Goal: Navigation & Orientation: Find specific page/section

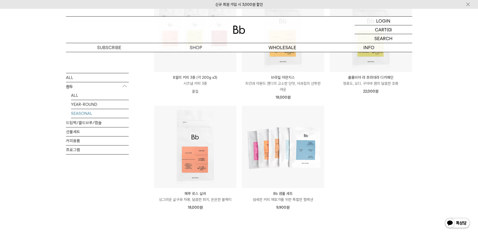
scroll to position [125, 0]
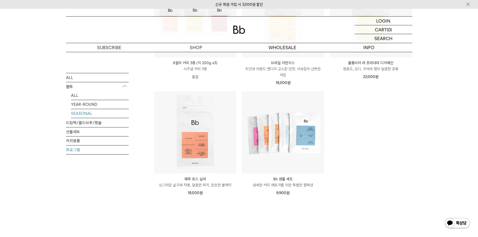
click at [73, 149] on link "프로그램" at bounding box center [97, 149] width 63 height 9
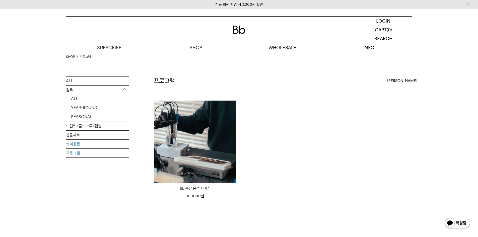
click at [73, 143] on link "커피용품" at bounding box center [97, 144] width 63 height 9
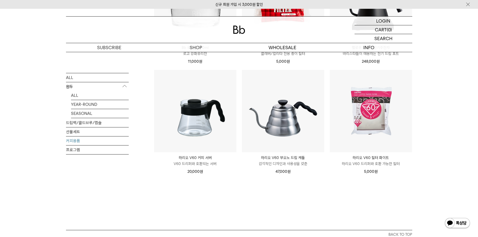
scroll to position [226, 0]
